Goal: Communication & Community: Answer question/provide support

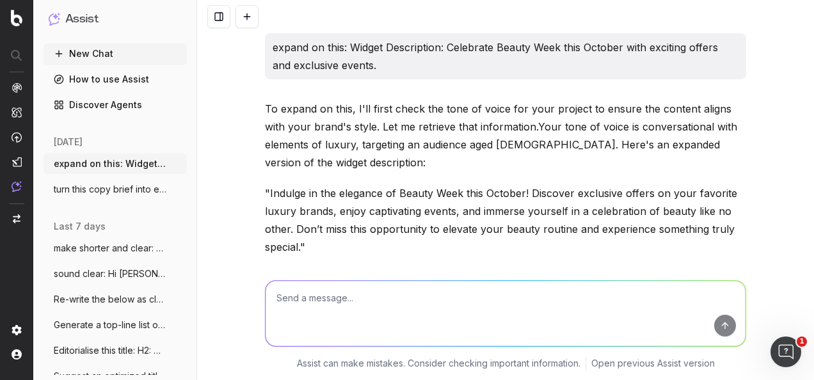
scroll to position [2947, 0]
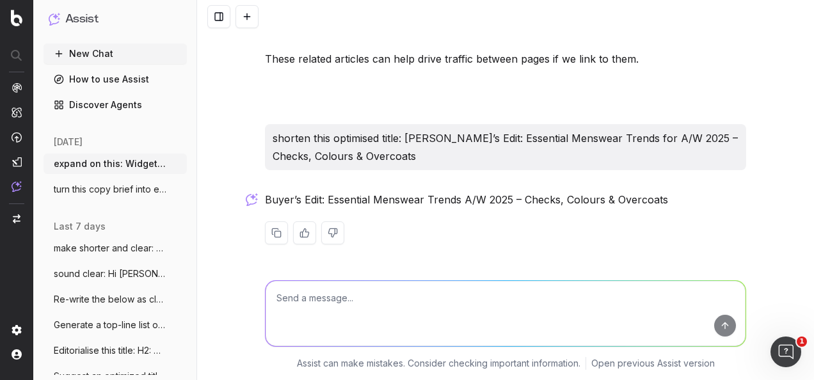
click at [504, 309] on textarea at bounding box center [506, 313] width 480 height 65
paste textarea "Enjoy all the delightful flavours that York Restaurant Week has on offer, only …"
type textarea "make clear: Enjoy all the delightful flavours that York Restaurant Week has on …"
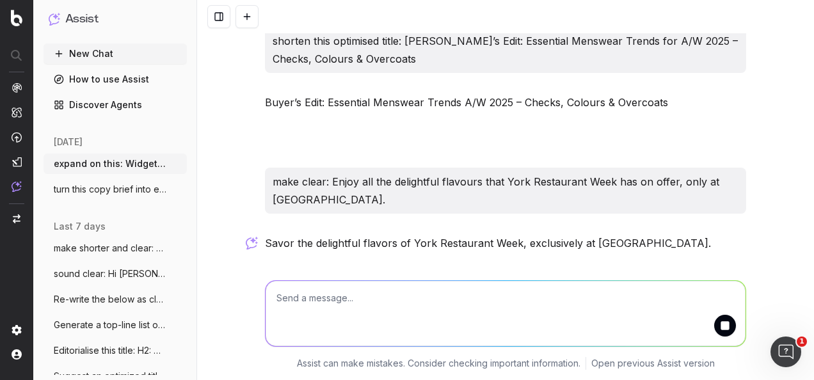
scroll to position [3088, 0]
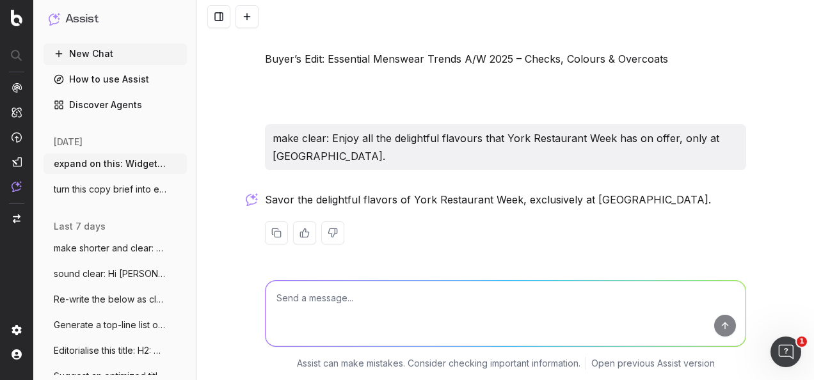
click at [416, 191] on p "Savor the delightful flavors of York Restaurant Week, exclusively at [GEOGRAPHI…" at bounding box center [505, 200] width 481 height 18
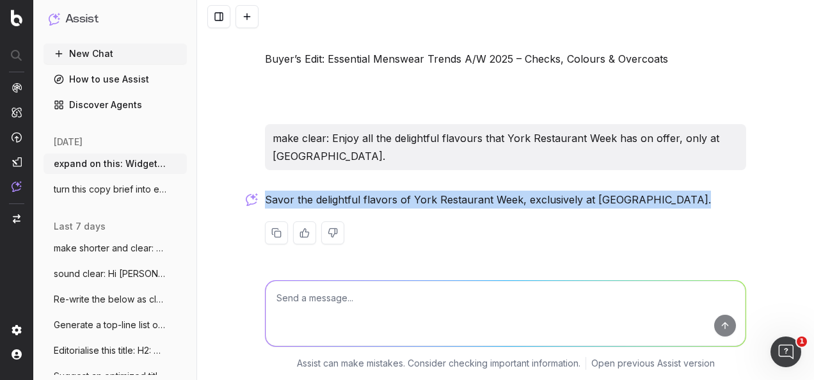
click at [416, 191] on p "Savor the delightful flavors of York Restaurant Week, exclusively at [GEOGRAPHI…" at bounding box center [505, 200] width 481 height 18
copy div "Savor the delightful flavors of York Restaurant Week, exclusively at [GEOGRAPHI…"
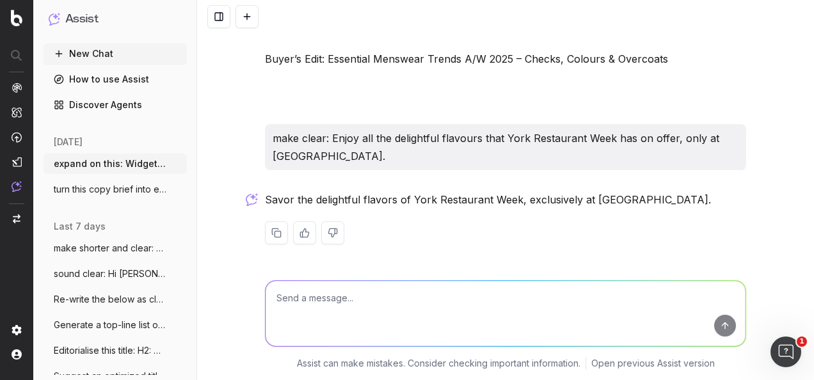
click at [372, 315] on textarea at bounding box center [506, 313] width 480 height 65
paste textarea "To explain our restaurant week offerings. 2 Course set menu £20 3 course set me…"
type textarea "write as event copy: To explain our restaurant week offerings. 2 Course set men…"
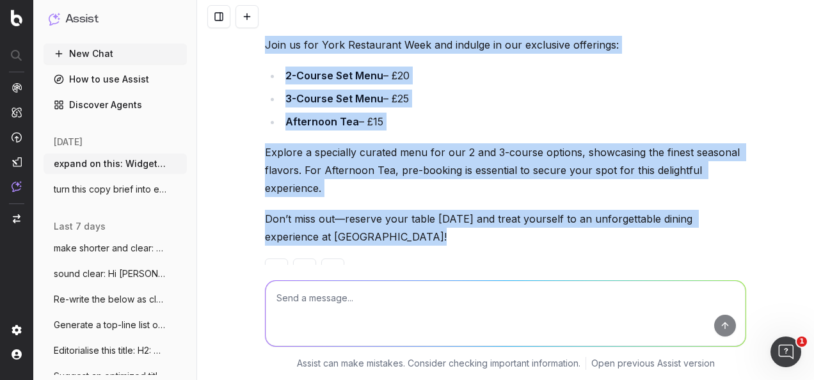
scroll to position [3556, 0]
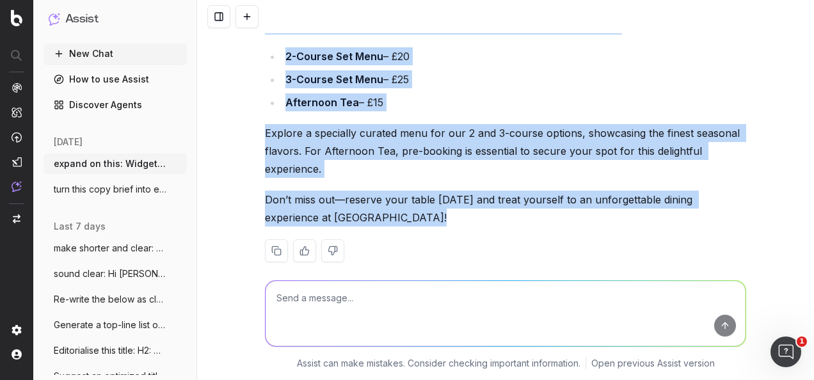
drag, startPoint x: 262, startPoint y: 166, endPoint x: 432, endPoint y: 211, distance: 175.5
click at [432, 211] on div "York Restaurant Week at [GEOGRAPHIC_DATA] Join us for York Restaurant Week and …" at bounding box center [505, 134] width 481 height 297
copy div "York Restaurant Week at [GEOGRAPHIC_DATA] Join us for York Restaurant Week and …"
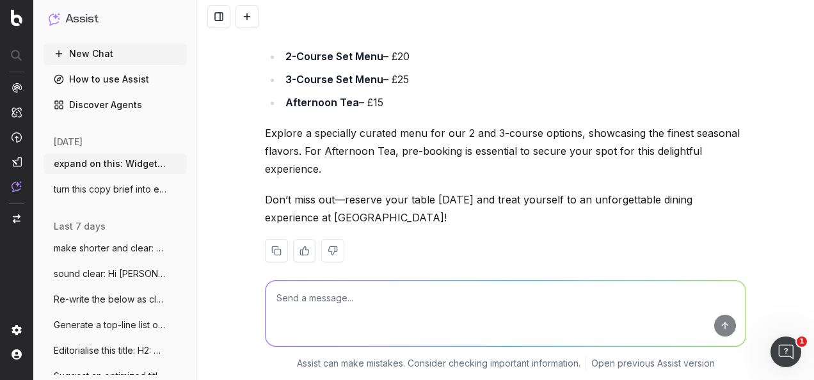
click at [347, 309] on textarea at bounding box center [506, 313] width 480 height 65
type textarea "G"
paste textarea "TITLE: October Beauty Week: [PERSON_NAME]'s Picks"
type textarea "generate an optimised seo meta title and seo meta description: TITLE: October B…"
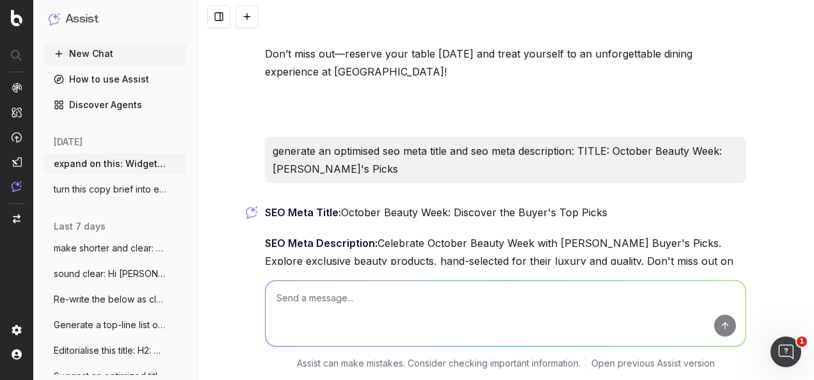
scroll to position [3763, 0]
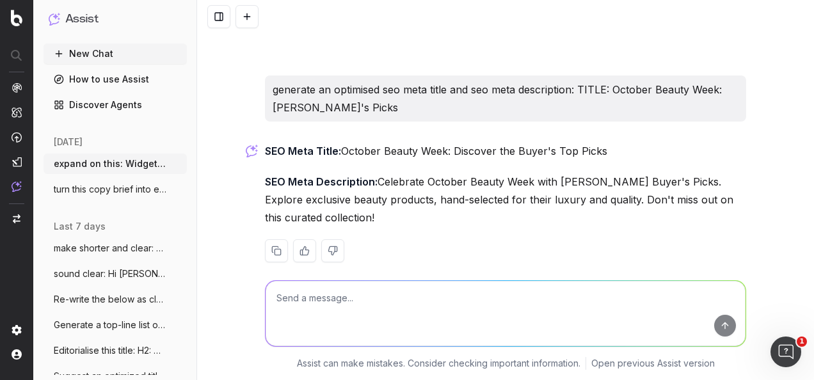
click at [504, 142] on p "SEO Meta Title: October Beauty Week: Discover the Buyer's Top Picks" at bounding box center [505, 151] width 481 height 18
drag, startPoint x: 613, startPoint y: 132, endPoint x: 340, endPoint y: 140, distance: 272.7
click at [340, 142] on p "SEO Meta Title: October Beauty Week: Discover the Buyer's Top Picks" at bounding box center [505, 151] width 481 height 18
drag, startPoint x: 340, startPoint y: 140, endPoint x: 385, endPoint y: 134, distance: 44.5
copy p "October Beauty Week: Discover the Buyer's Top Picks"
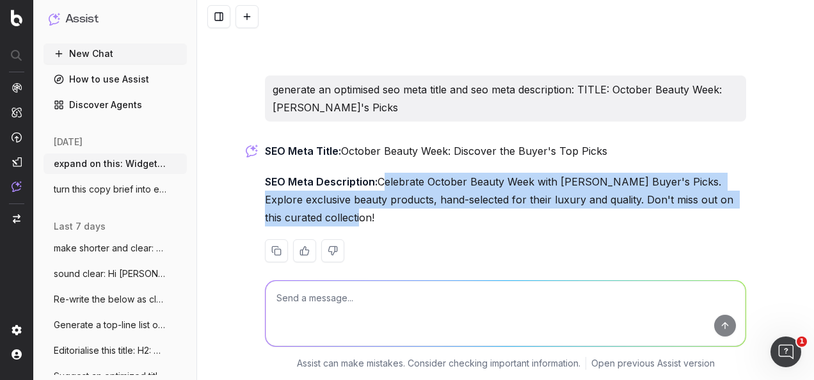
drag, startPoint x: 374, startPoint y: 161, endPoint x: 403, endPoint y: 198, distance: 47.4
click at [403, 198] on p "SEO Meta Description: Celebrate October Beauty Week with [PERSON_NAME] Buyer's …" at bounding box center [505, 200] width 481 height 54
copy p "Celebrate October Beauty Week with [PERSON_NAME] Buyer's Picks. Explore exclusi…"
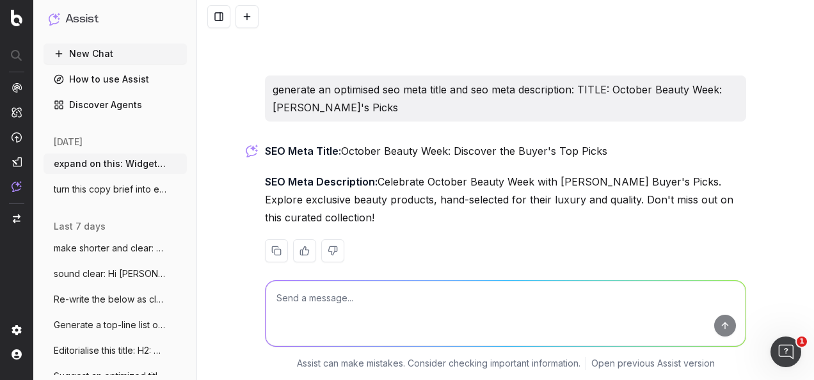
click at [401, 324] on textarea at bounding box center [506, 313] width 480 height 65
paste textarea "Nothing compares to a Fenwick Christmas - and we've never been more full of fes…"
type textarea "re-write in the fenwick tone of voice: Nothing compares to a Fenwick Christmas …"
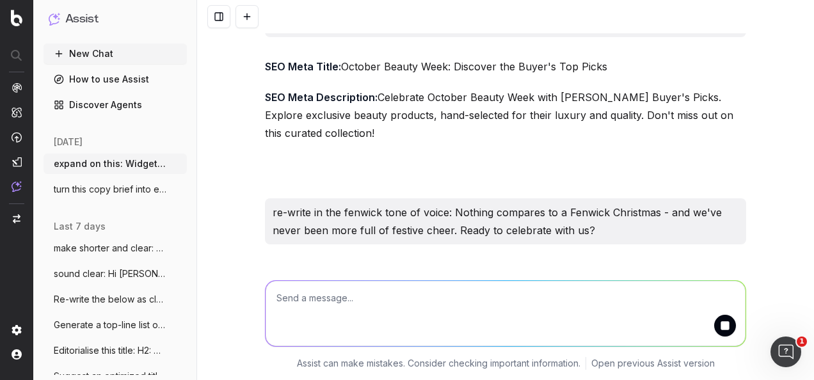
scroll to position [3922, 0]
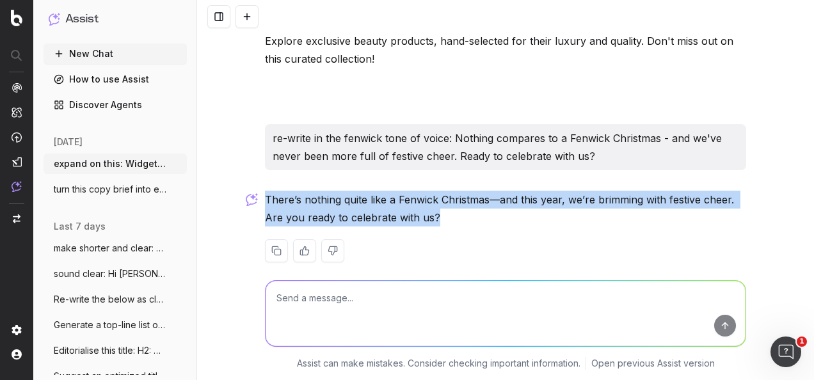
drag, startPoint x: 443, startPoint y: 196, endPoint x: 261, endPoint y: 183, distance: 182.2
click at [265, 191] on p "There’s nothing quite like a Fenwick Christmas—and this year, we’re brimming wi…" at bounding box center [505, 209] width 481 height 36
drag, startPoint x: 261, startPoint y: 183, endPoint x: 287, endPoint y: 182, distance: 26.3
copy p "There’s nothing quite like a Fenwick Christmas—and this year, we’re brimming wi…"
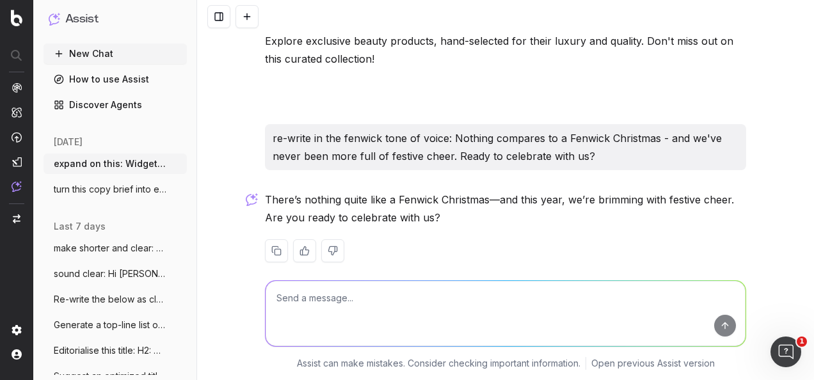
click at [431, 316] on textarea at bounding box center [506, 313] width 480 height 65
paste textarea "LOREM IPSU: Dolor’s ametcon adipi elit s Doeiusm Temporinc—utl etdo magn, al’en…"
type textarea "lo-ipsum do sit Ametcon adip el seddo: EIUSM TEMP: Incid’u laboree dolor magn a…"
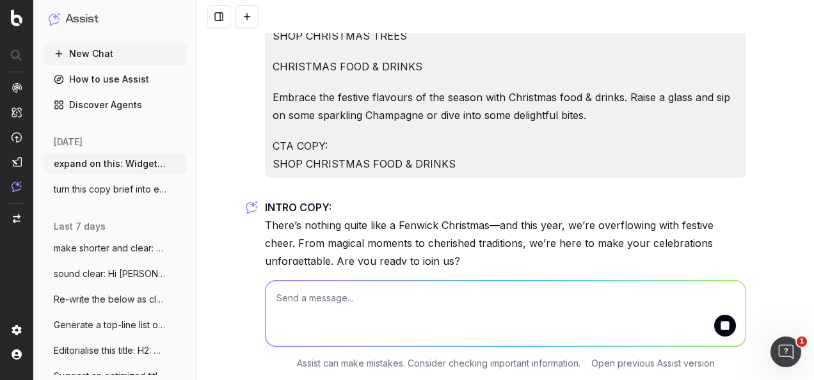
scroll to position [4675, 0]
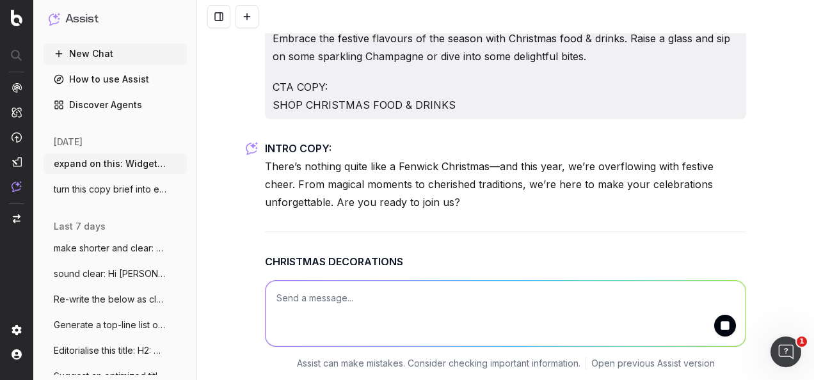
drag, startPoint x: 395, startPoint y: 178, endPoint x: 257, endPoint y: 145, distance: 142.1
drag, startPoint x: 257, startPoint y: 145, endPoint x: 310, endPoint y: 154, distance: 53.9
copy p "There’s nothing quite like a Fenwick Christmas—and this year, we’re overflowing…"
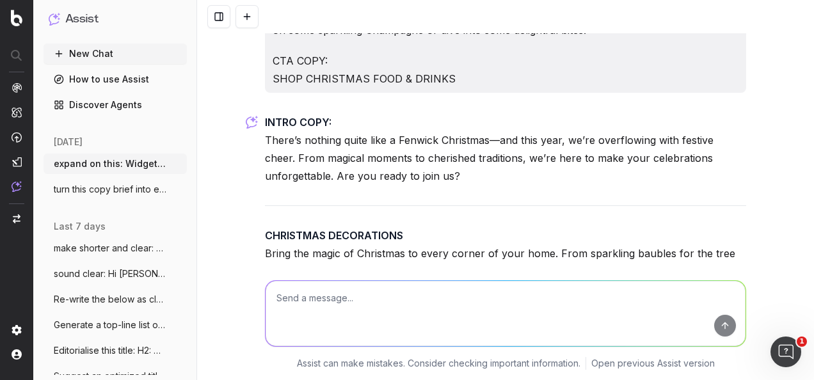
scroll to position [4739, 0]
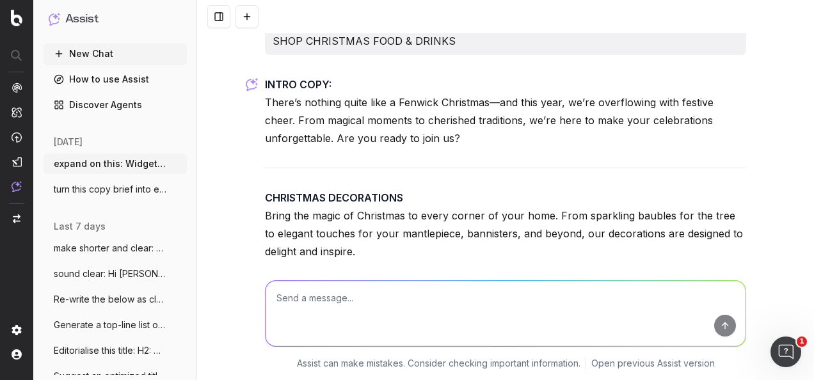
drag, startPoint x: 368, startPoint y: 230, endPoint x: 261, endPoint y: 193, distance: 113.1
click at [265, 193] on p "CHRISTMAS DECORATIONS Bring the magic of Christmas to every corner of your home…" at bounding box center [505, 225] width 481 height 72
drag, startPoint x: 261, startPoint y: 193, endPoint x: 325, endPoint y: 207, distance: 65.5
copy p "Bring the magic of Christmas to every corner of your home. From sparkling baubl…"
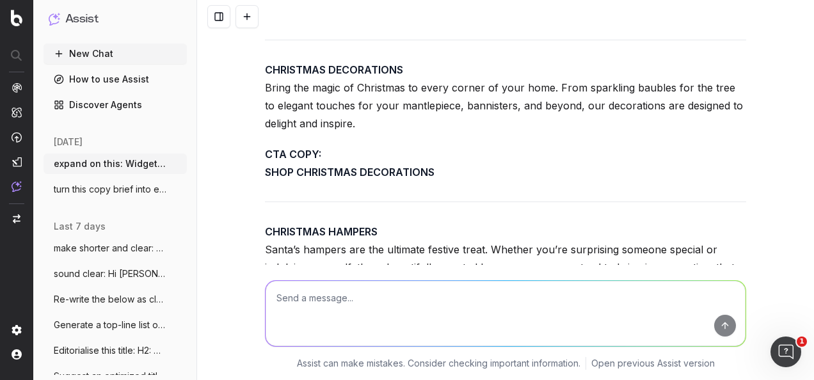
scroll to position [4930, 0]
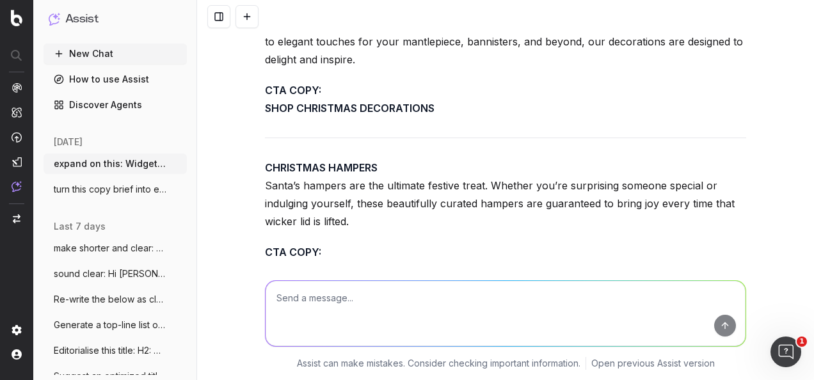
drag, startPoint x: 353, startPoint y: 203, endPoint x: 257, endPoint y: 163, distance: 103.8
drag, startPoint x: 257, startPoint y: 163, endPoint x: 290, endPoint y: 173, distance: 34.0
copy p "Santa’s hampers are the ultimate festive treat. Whether you’re surprising someo…"
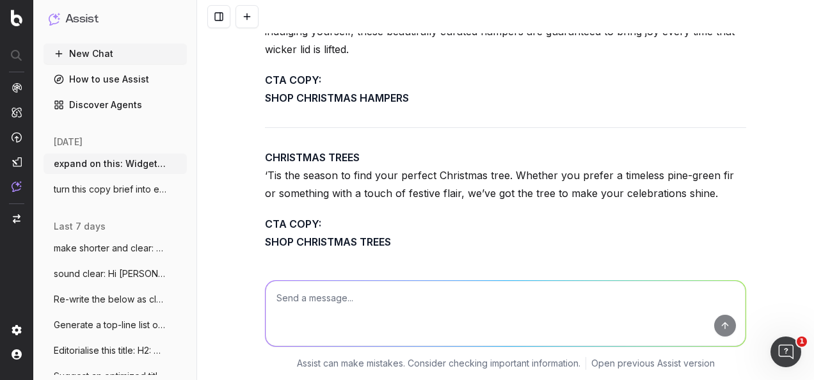
scroll to position [5122, 0]
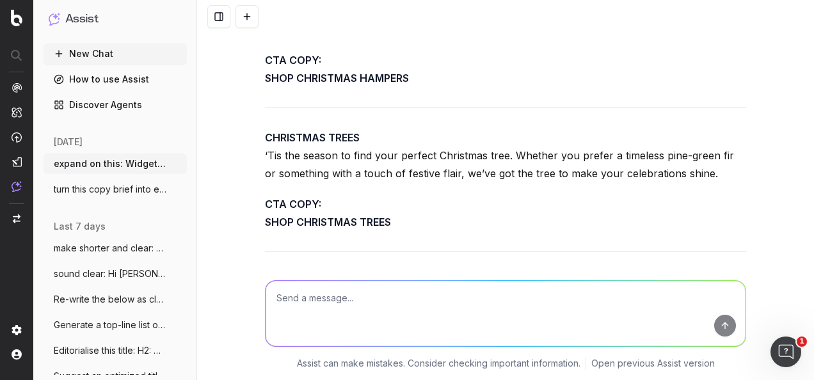
drag, startPoint x: 700, startPoint y: 155, endPoint x: 248, endPoint y: 138, distance: 452.7
click at [248, 138] on div "expand on this: Widget Description: Celebrate Beauty Week this October with exc…" at bounding box center [505, 190] width 617 height 380
drag, startPoint x: 248, startPoint y: 138, endPoint x: 288, endPoint y: 143, distance: 40.7
copy p "‘Tis the season to find your perfect Christmas tree. Whether you prefer a timel…"
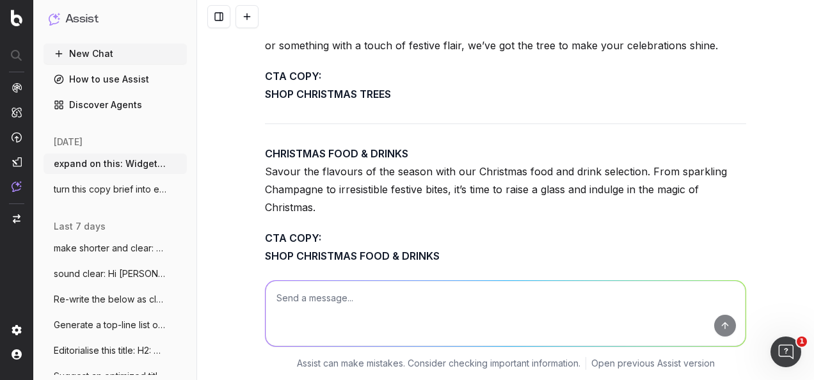
drag, startPoint x: 340, startPoint y: 186, endPoint x: 250, endPoint y: 154, distance: 95.7
click at [250, 154] on div "expand on this: Widget Description: Celebrate Beauty Week this October with exc…" at bounding box center [505, 190] width 617 height 380
drag, startPoint x: 250, startPoint y: 154, endPoint x: 282, endPoint y: 168, distance: 34.4
copy p "Savour the flavours of the season with our Christmas food and drink selection. …"
click at [355, 304] on textarea at bounding box center [506, 313] width 480 height 65
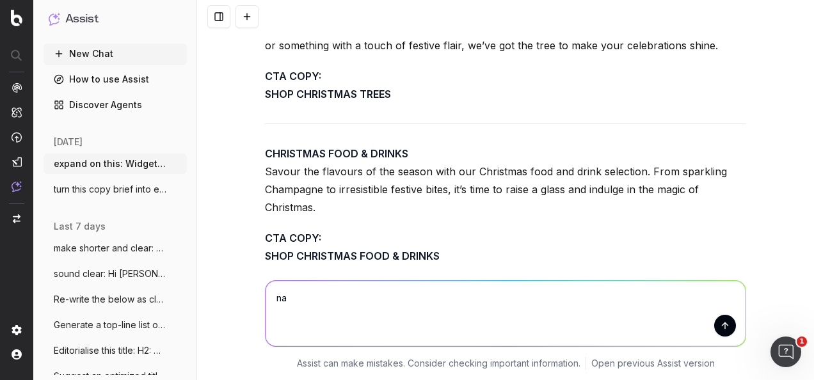
type textarea "n"
paste textarea "'GIFTS BY RECIPIENTS' to: 'CHRISTMAS GIFT IDEAS' - this page is currently sitti…"
type textarea "make this point clear: 'GIFTS BY RECIPIENTS' to: 'CHRISTMAS GIFT IDEAS' - this …"
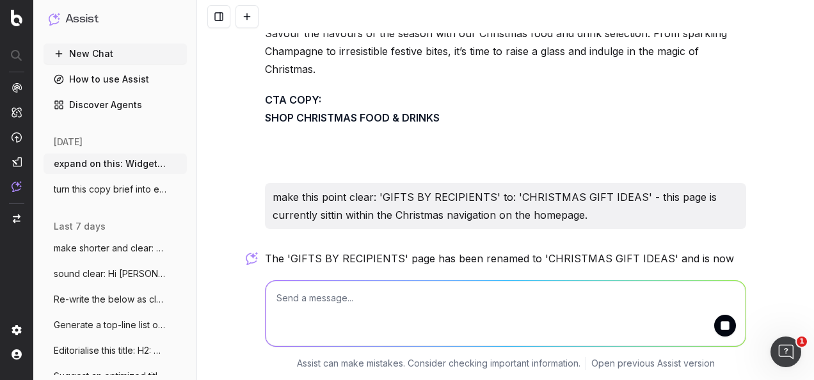
scroll to position [5403, 0]
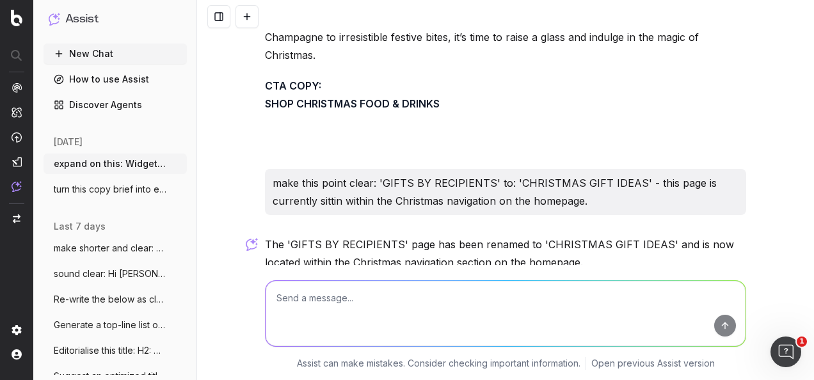
drag, startPoint x: 374, startPoint y: 161, endPoint x: 645, endPoint y: 190, distance: 272.8
click at [645, 190] on p "make this point clear: 'GIFTS BY RECIPIENTS' to: 'CHRISTMAS GIFT IDEAS' - this …" at bounding box center [506, 192] width 466 height 36
drag, startPoint x: 645, startPoint y: 190, endPoint x: 503, endPoint y: 174, distance: 142.9
click at [470, 314] on textarea at bounding box center [506, 313] width 480 height 65
paste textarea "'GIFTS BY RECIPIENTS' to: 'CHRISTMAS GIFT IDEAS' - this page is currently sitti…"
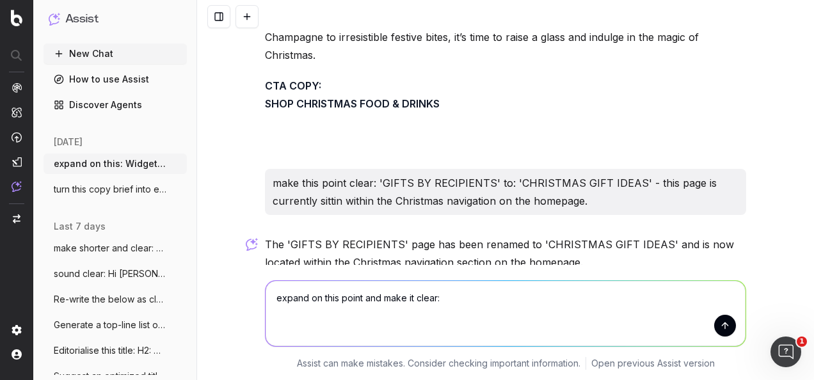
type textarea "expand on this point and make it clear: 'GIFTS BY RECIPIENTS' to: 'CHRISTMAS GI…"
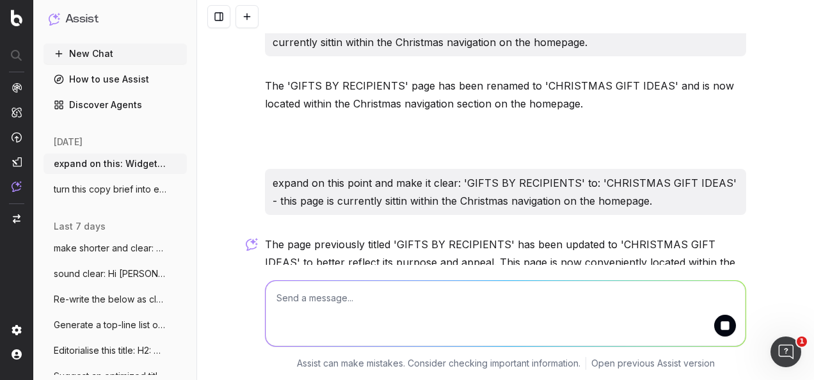
scroll to position [5597, 0]
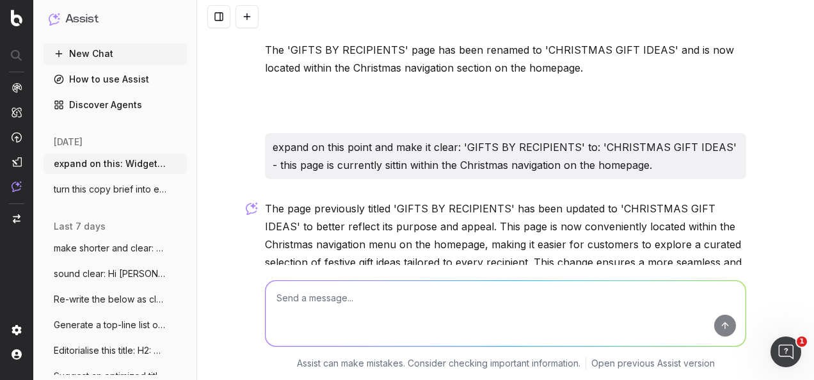
click at [324, 305] on textarea at bounding box center [506, 313] width 480 height 65
paste textarea "Christmas Gift Ideas Treat someone special to a delightful gift they’ll love to…"
type textarea "re-write in the fenwick tone of voice: Christmas Gift Ideas Treat someone speci…"
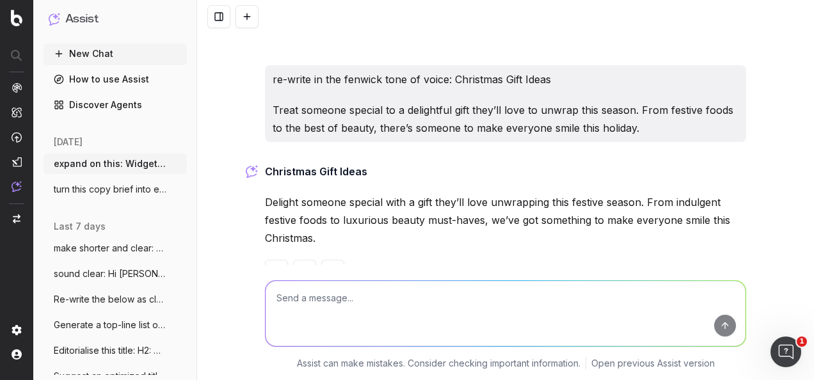
scroll to position [5897, 0]
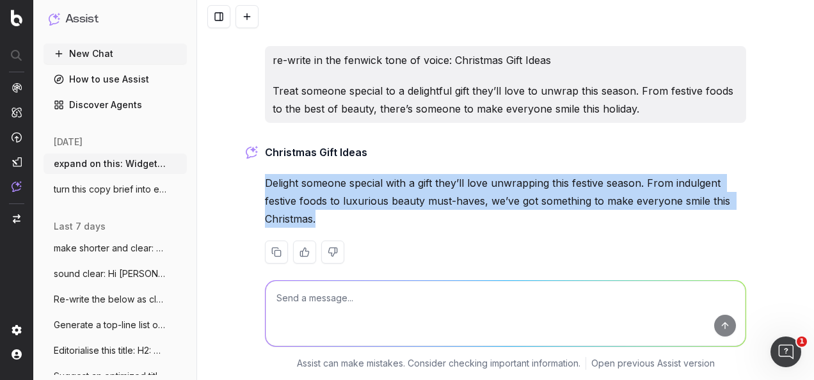
drag, startPoint x: 367, startPoint y: 203, endPoint x: 260, endPoint y: 161, distance: 114.9
click at [265, 161] on div "Christmas Gift Ideas Delight someone special with a gift they’ll love unwrappin…" at bounding box center [505, 213] width 481 height 141
drag, startPoint x: 260, startPoint y: 161, endPoint x: 279, endPoint y: 165, distance: 18.9
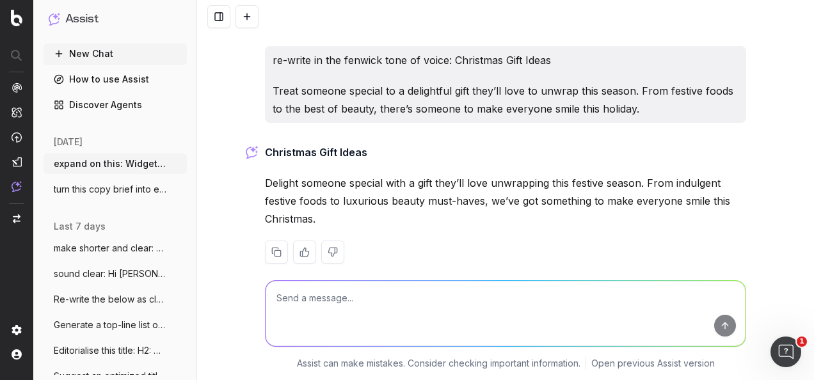
click at [360, 324] on textarea at bounding box center [506, 313] width 480 height 65
paste textarea "Christmas Stocking Fillers The best things come in small packages; from mini de…"
type textarea "re-write in the fenwick tone of voice: Christmas Stocking Fillers The best thin…"
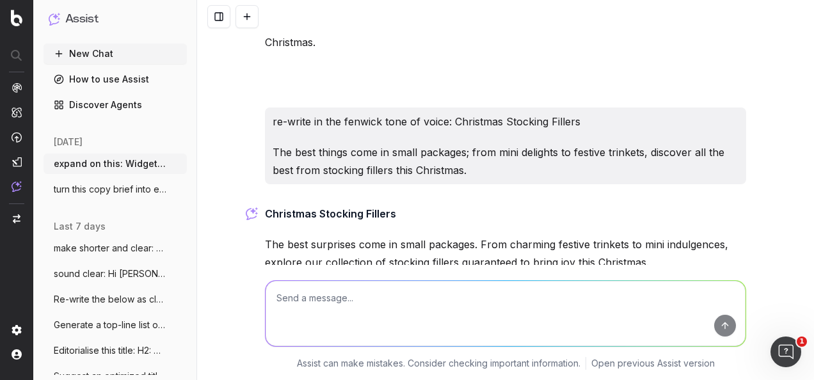
scroll to position [6117, 0]
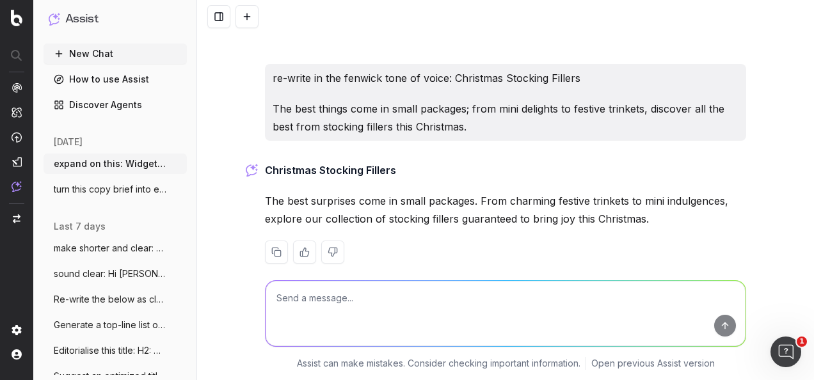
drag, startPoint x: 582, startPoint y: 191, endPoint x: 242, endPoint y: 183, distance: 339.8
click at [242, 183] on div "expand on this: Widget Description: Celebrate Beauty Week this October with exc…" at bounding box center [505, 190] width 617 height 380
drag, startPoint x: 242, startPoint y: 183, endPoint x: 338, endPoint y: 193, distance: 96.5
click at [356, 310] on textarea at bounding box center [506, 313] width 480 height 65
paste textarea "Can we feature the 3 latest Christmas events here with the feature image and th…"
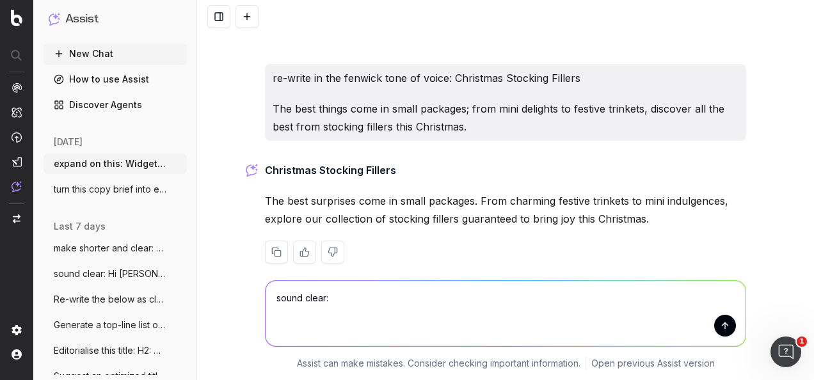
type textarea "sound clear: Can we feature the 3 latest Christmas events here with the feature…"
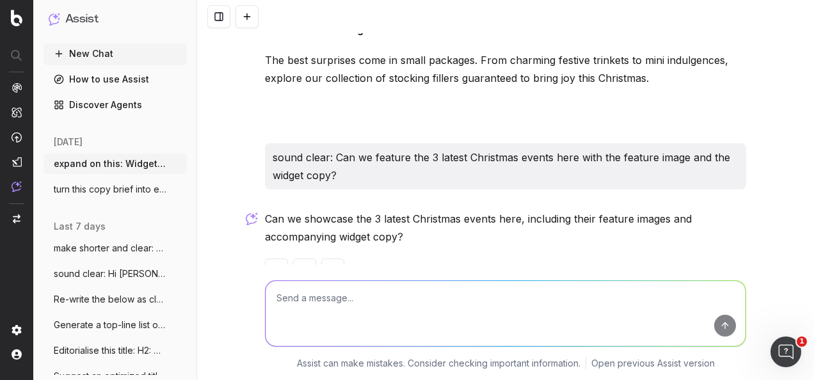
scroll to position [6275, 0]
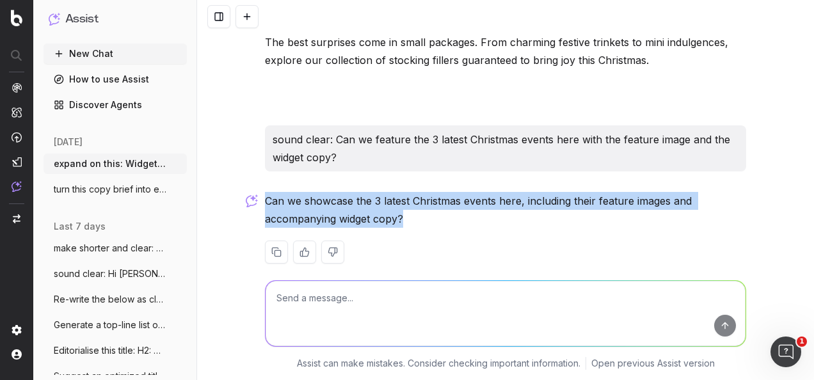
drag, startPoint x: 397, startPoint y: 202, endPoint x: 261, endPoint y: 176, distance: 138.8
click at [265, 192] on p "Can we showcase the 3 latest Christmas events here, including their feature ima…" at bounding box center [505, 210] width 481 height 36
drag, startPoint x: 261, startPoint y: 176, endPoint x: 319, endPoint y: 190, distance: 59.3
